Goal: Task Accomplishment & Management: Use online tool/utility

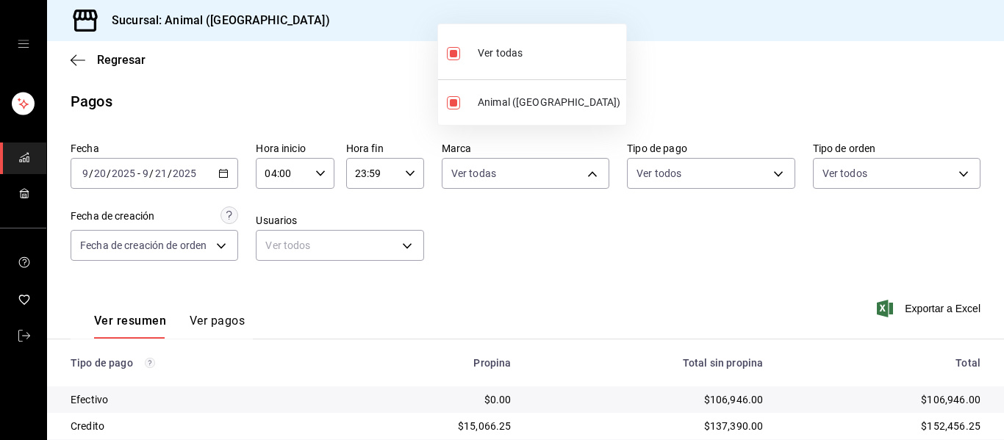
scroll to position [209, 0]
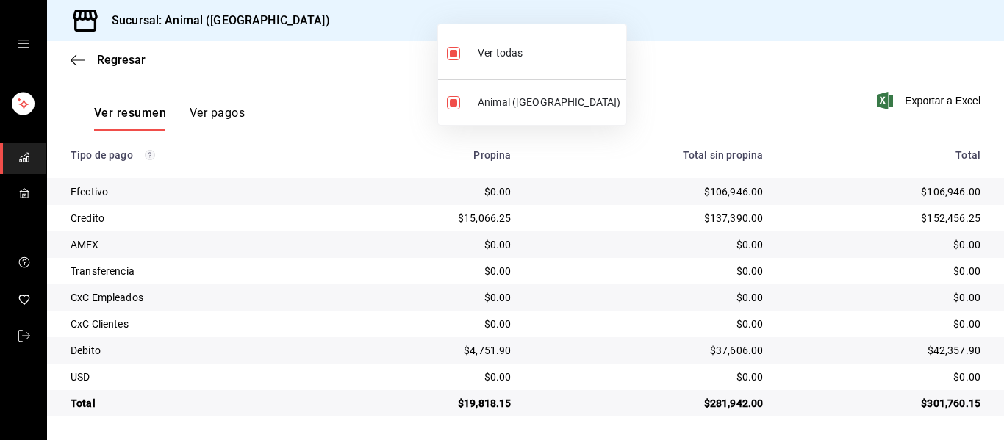
click at [707, 93] on div at bounding box center [502, 220] width 1004 height 440
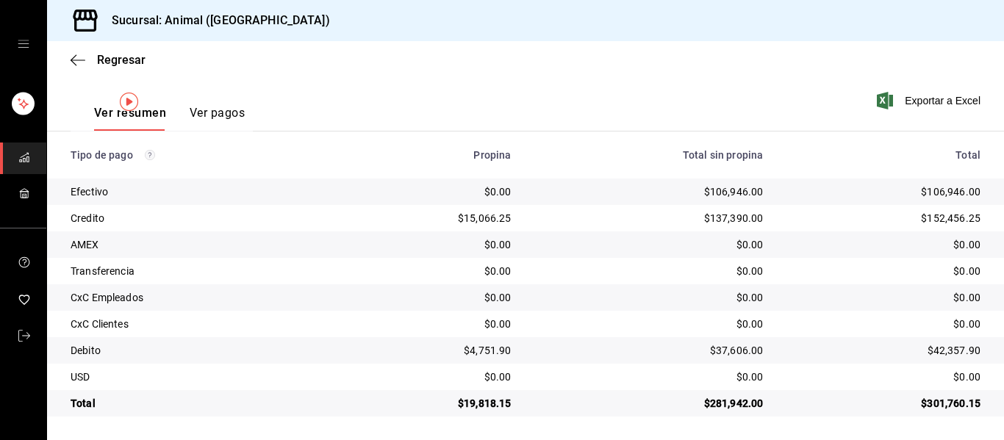
scroll to position [0, 0]
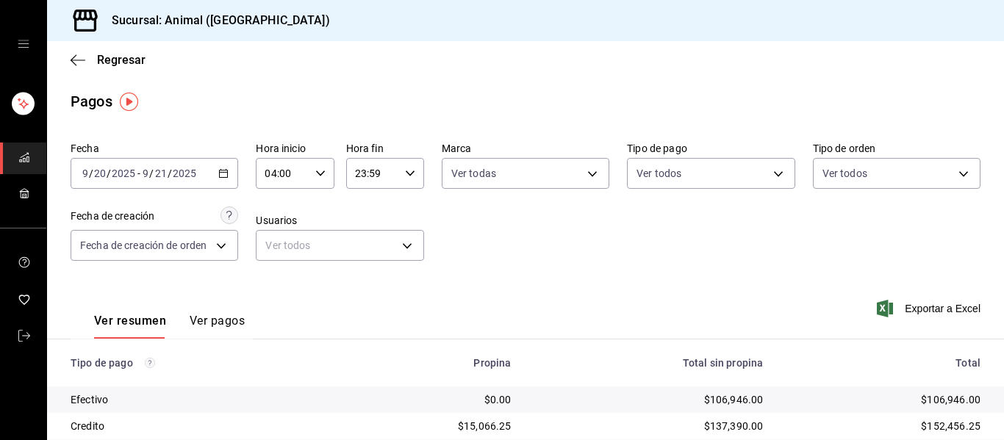
click at [75, 52] on div "Regresar" at bounding box center [525, 59] width 957 height 37
click at [79, 62] on icon "button" at bounding box center [78, 60] width 15 height 13
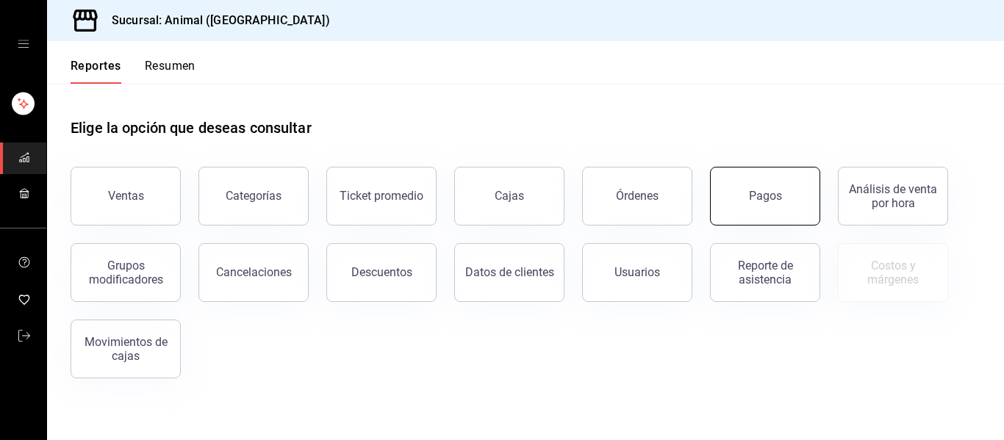
click at [765, 204] on button "Pagos" at bounding box center [765, 196] width 110 height 59
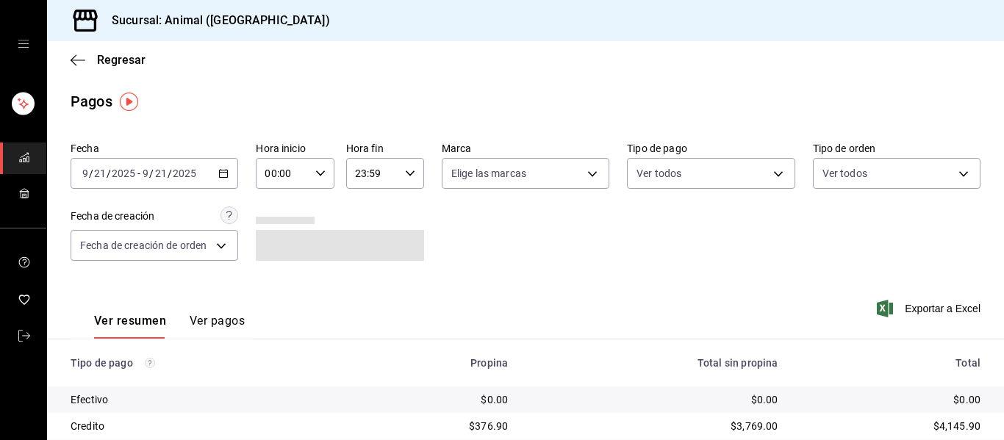
click at [225, 170] on icon "button" at bounding box center [223, 173] width 10 height 10
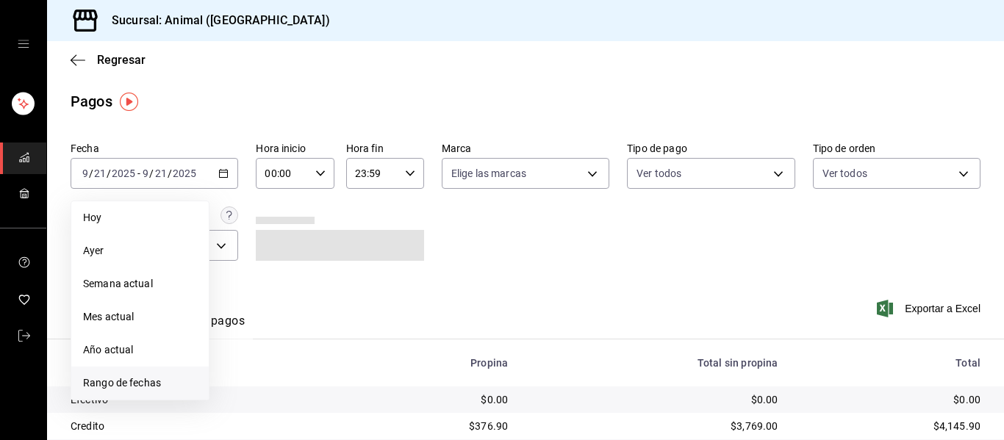
click at [168, 385] on span "Rango de fechas" at bounding box center [140, 383] width 114 height 15
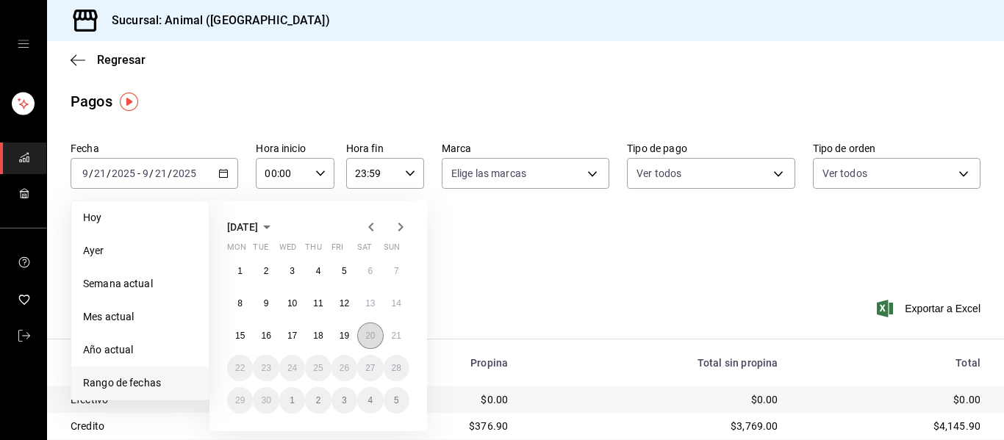
click at [378, 339] on button "20" at bounding box center [370, 336] width 26 height 26
click at [399, 343] on button "21" at bounding box center [397, 336] width 26 height 26
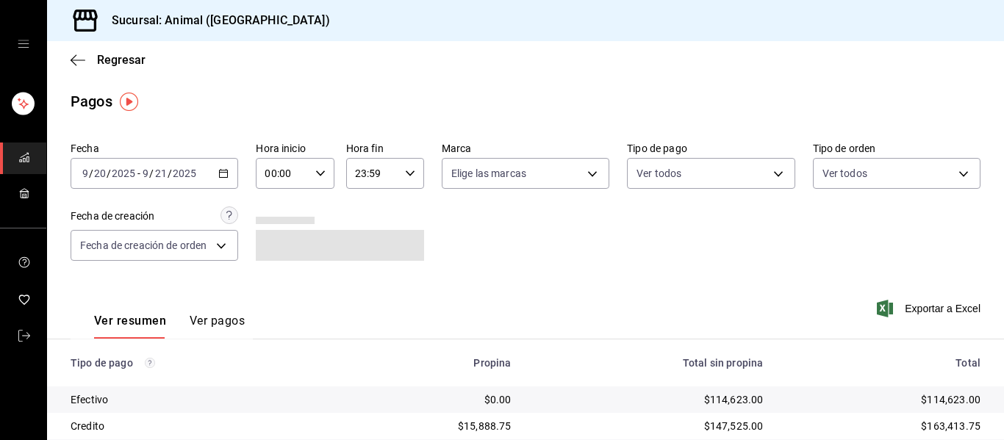
click at [311, 172] on div "00:00 Hora inicio" at bounding box center [295, 173] width 78 height 31
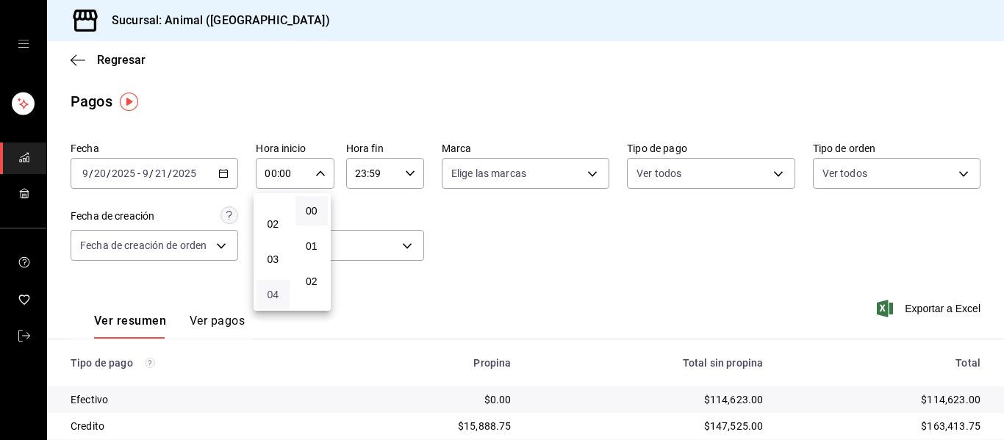
scroll to position [72, 0]
click at [278, 286] on button "04" at bounding box center [273, 279] width 33 height 29
type input "04:00"
click at [549, 254] on div at bounding box center [502, 220] width 1004 height 440
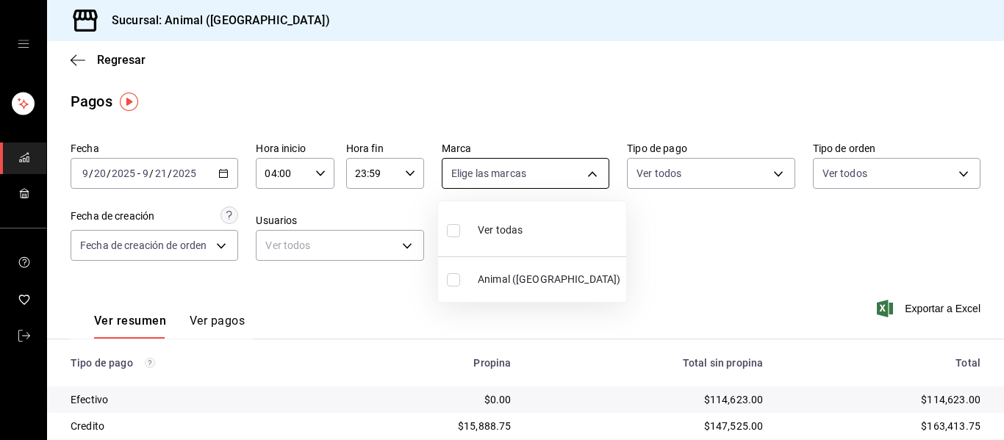
click at [582, 170] on body "Sucursal: Animal ([GEOGRAPHIC_DATA]) Regresar Pagos Fecha [DATE] [DATE] - [DATE…" at bounding box center [502, 220] width 1004 height 440
click at [566, 231] on li "Ver todas" at bounding box center [532, 228] width 188 height 43
type input "96838179-8fbb-4073-aae3-1789726318c8"
checkbox input "true"
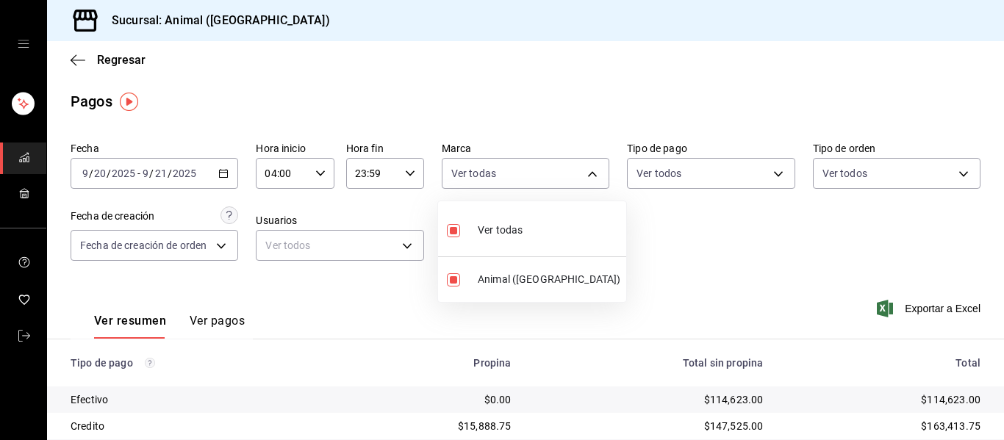
click at [651, 248] on div at bounding box center [502, 220] width 1004 height 440
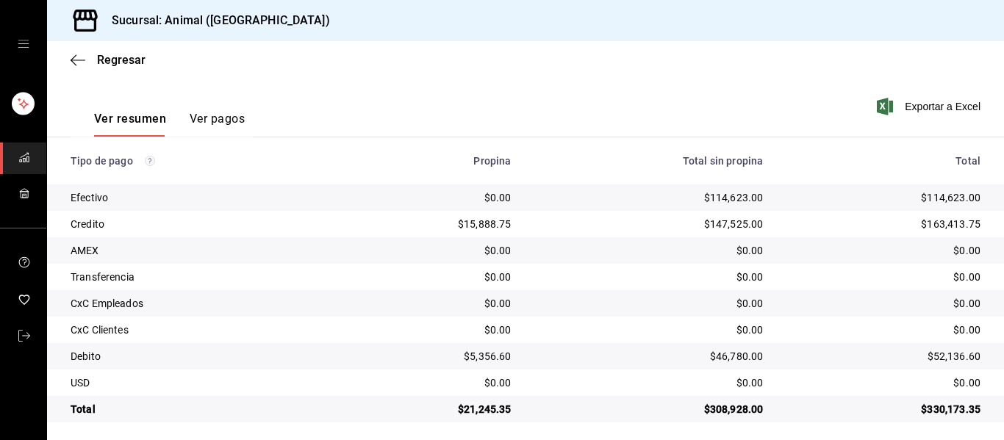
scroll to position [209, 0]
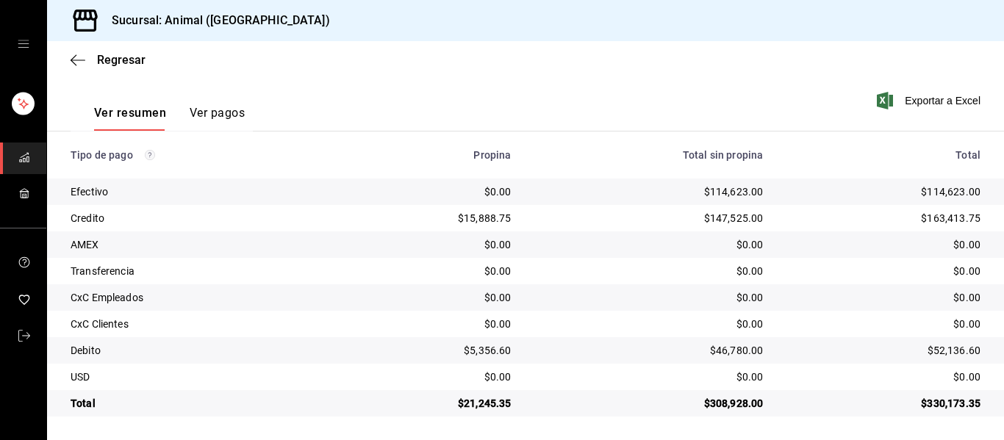
click at [665, 293] on div "$0.00" at bounding box center [649, 297] width 229 height 15
click at [74, 62] on icon "button" at bounding box center [74, 59] width 6 height 11
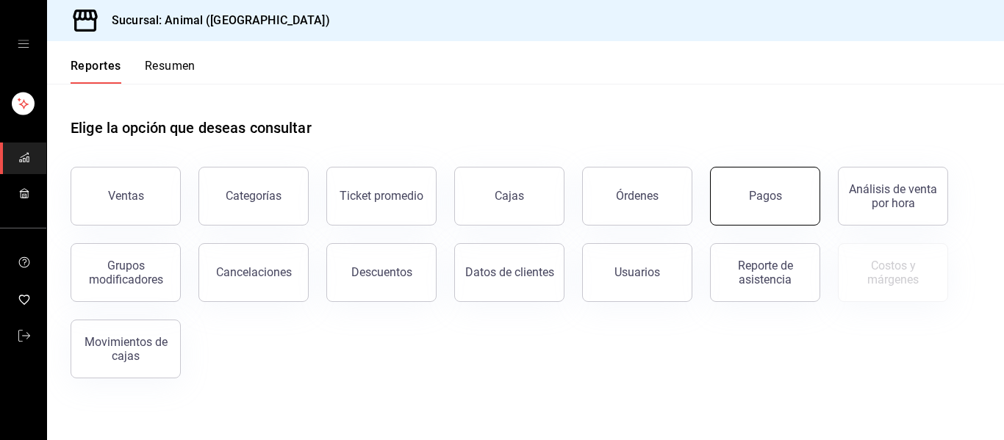
click at [760, 199] on div "Pagos" at bounding box center [765, 196] width 33 height 14
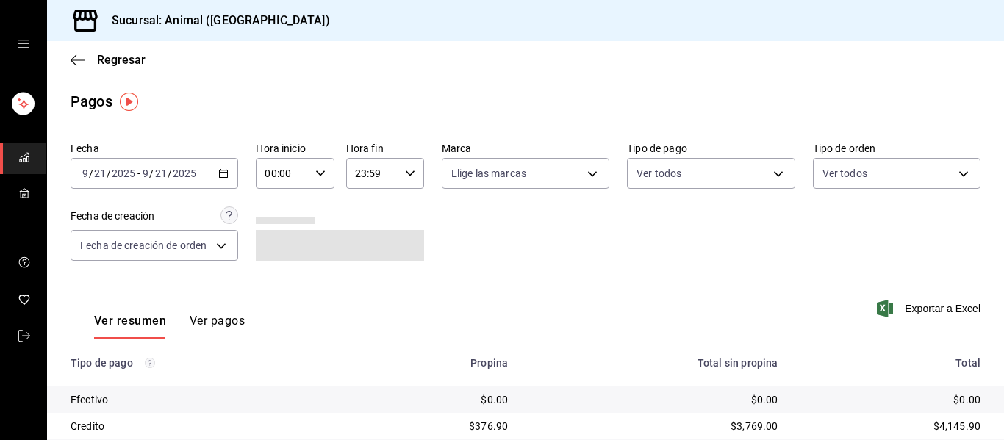
click at [226, 174] on icon "button" at bounding box center [223, 173] width 10 height 10
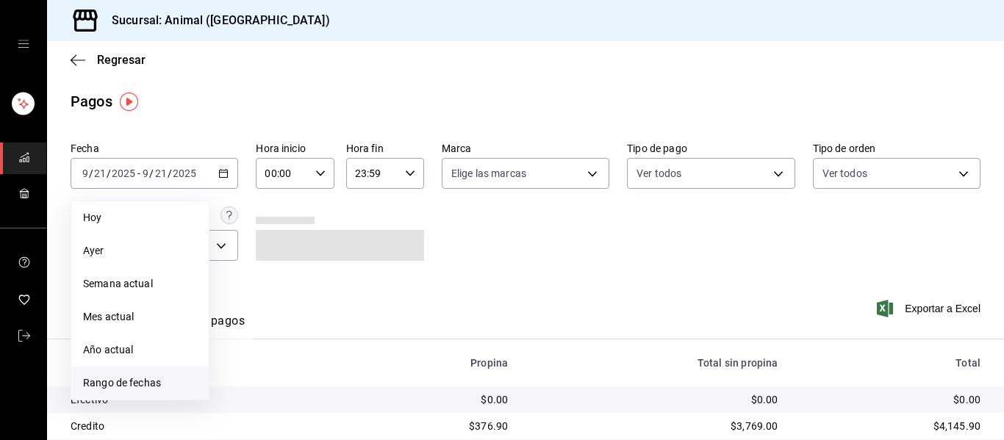
click at [131, 385] on span "Rango de fechas" at bounding box center [140, 383] width 114 height 15
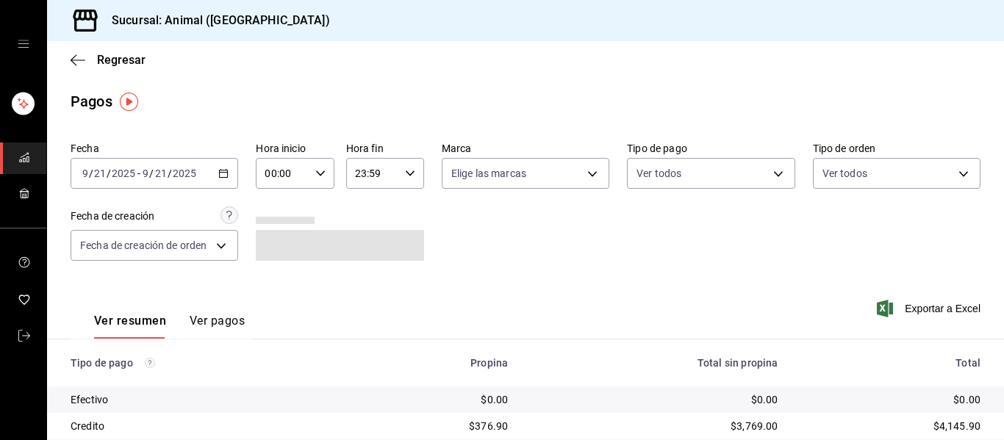
click at [316, 174] on \(Stroke\) "button" at bounding box center [320, 173] width 9 height 5
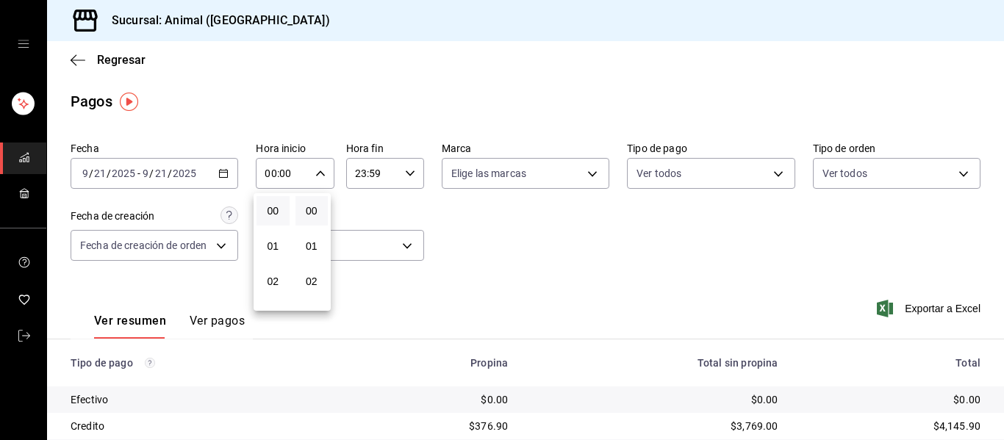
click at [221, 176] on div at bounding box center [502, 220] width 1004 height 440
click at [218, 175] on icon "button" at bounding box center [223, 173] width 10 height 10
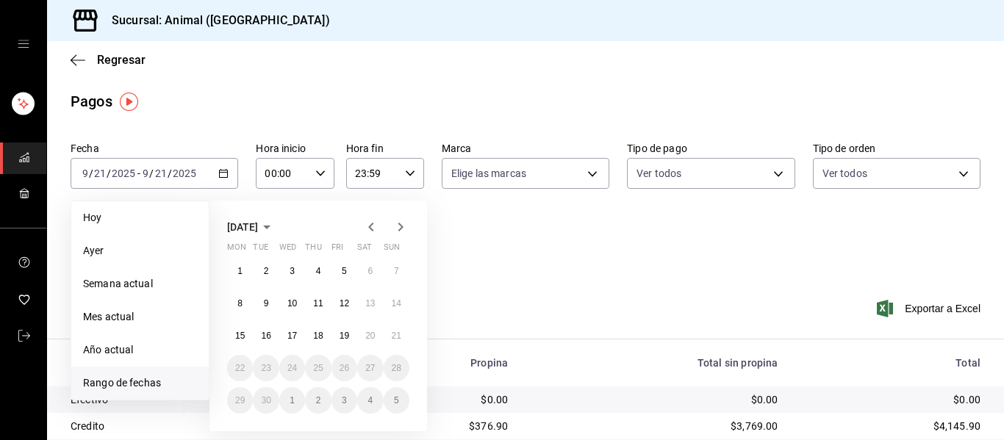
click at [130, 383] on span "Rango de fechas" at bounding box center [140, 383] width 114 height 15
click at [371, 332] on abbr "20" at bounding box center [370, 336] width 10 height 10
click at [390, 336] on button "21" at bounding box center [397, 336] width 26 height 26
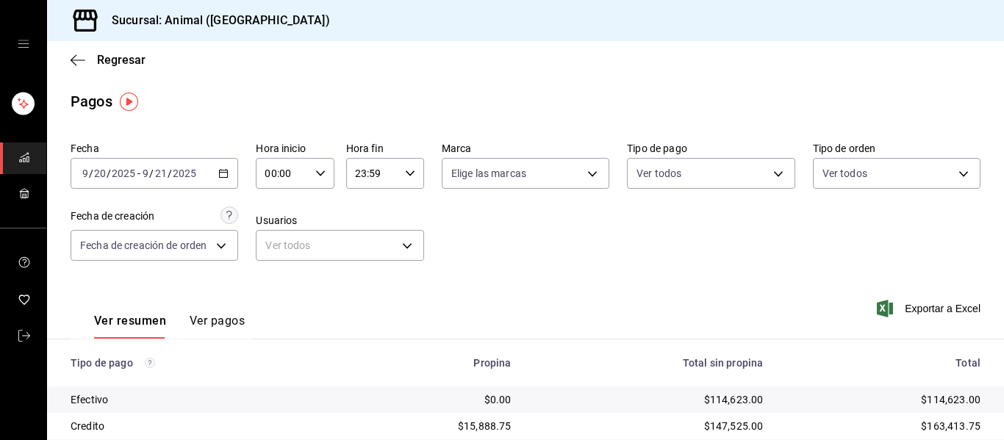
click at [318, 173] on icon "button" at bounding box center [320, 173] width 10 height 10
click at [276, 293] on span "04" at bounding box center [272, 291] width 15 height 12
type input "04:00"
click at [518, 219] on div at bounding box center [502, 220] width 1004 height 440
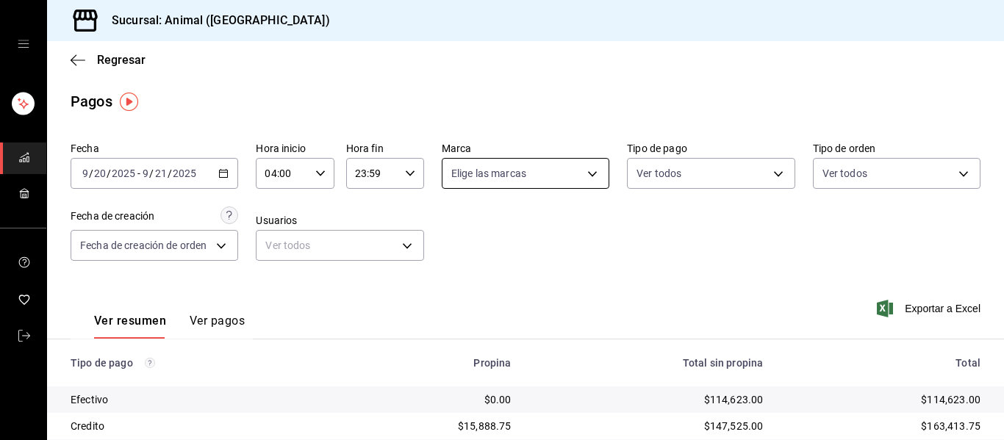
click at [586, 173] on body "Sucursal: Animal ([GEOGRAPHIC_DATA]) Regresar Pagos Fecha [DATE] [DATE] - [DATE…" at bounding box center [502, 220] width 1004 height 440
click at [554, 227] on li "Ver todas" at bounding box center [532, 228] width 188 height 43
type input "96838179-8fbb-4073-aae3-1789726318c8"
checkbox input "true"
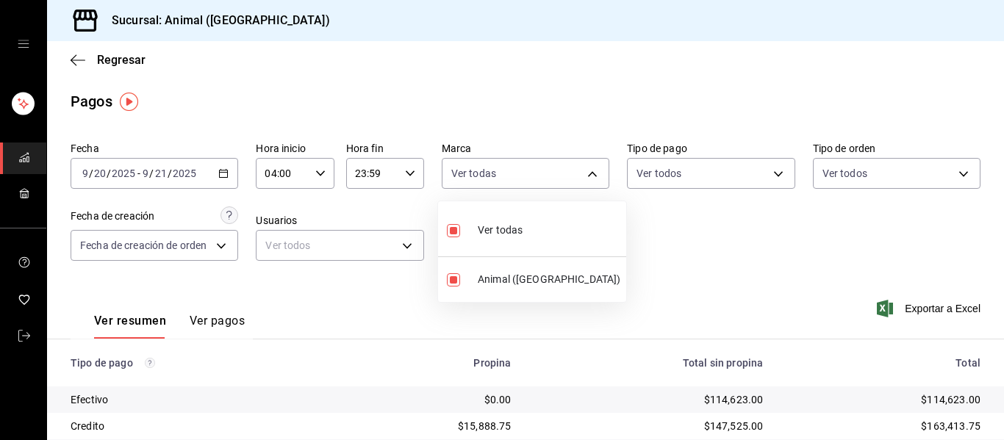
click at [655, 240] on div at bounding box center [502, 220] width 1004 height 440
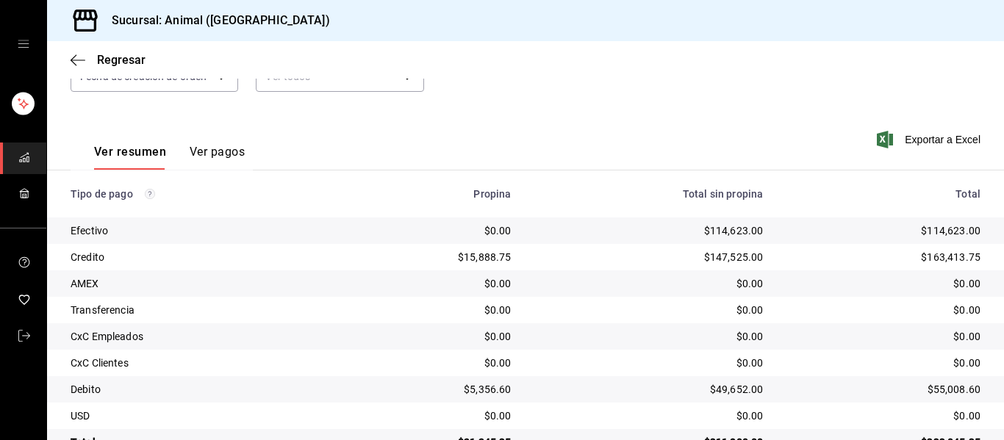
scroll to position [209, 0]
